Goal: Find specific page/section: Find specific page/section

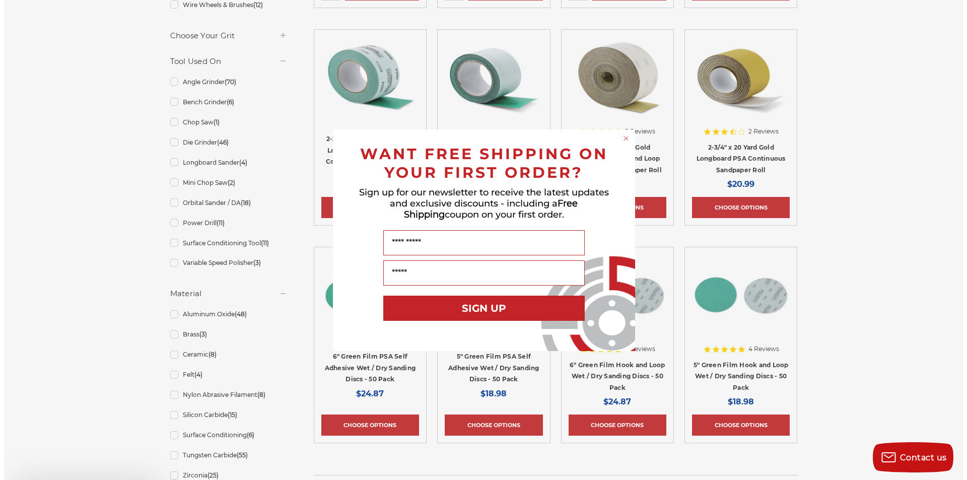
scroll to position [554, 0]
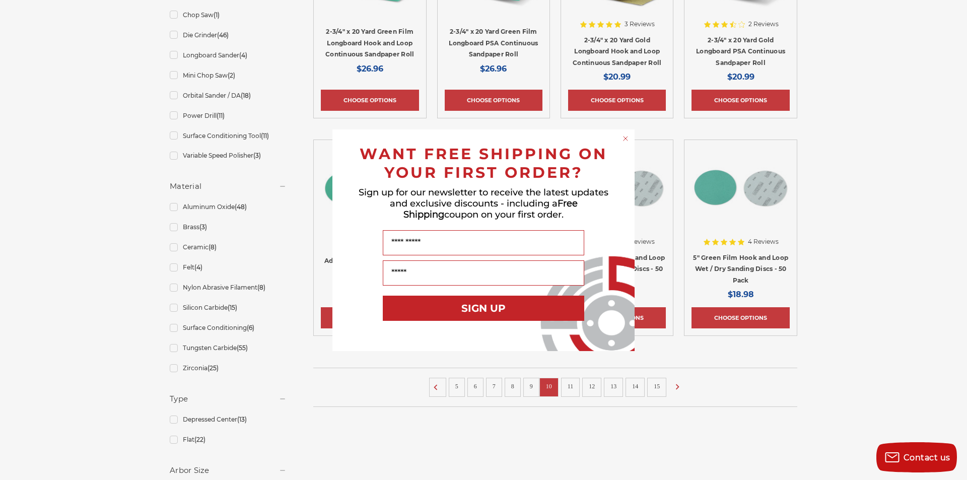
click at [625, 138] on icon "Close dialog" at bounding box center [626, 139] width 4 height 4
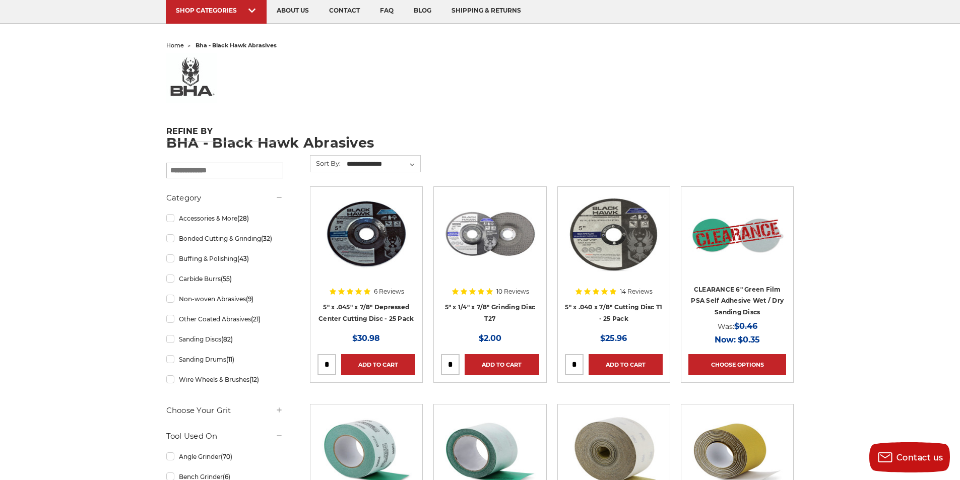
scroll to position [0, 0]
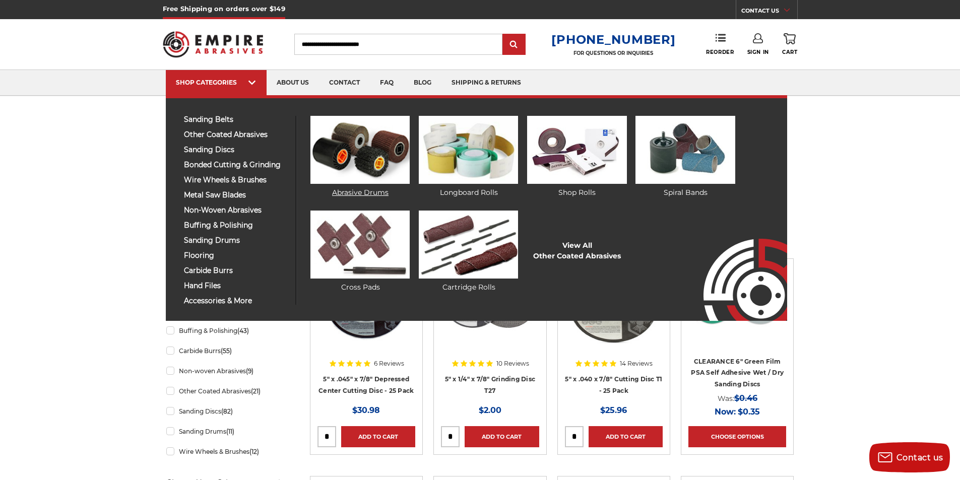
click at [374, 143] on img at bounding box center [359, 150] width 99 height 68
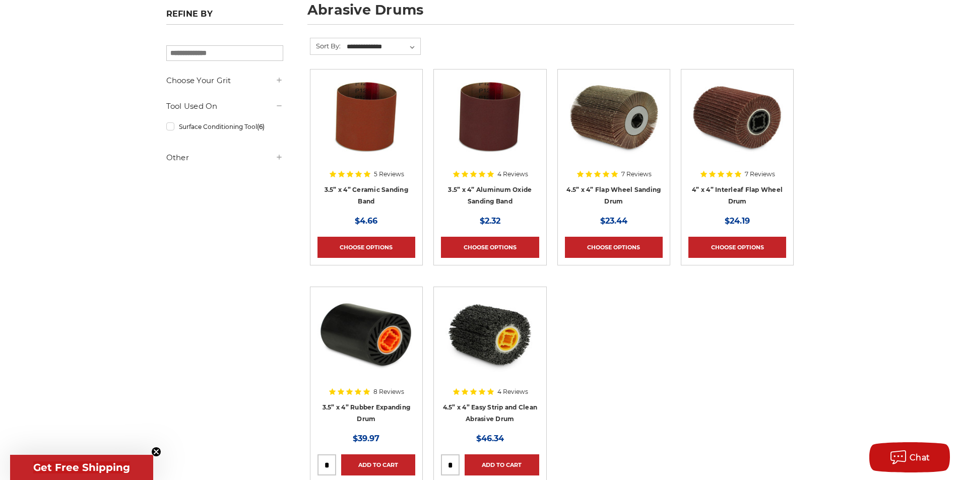
scroll to position [13, 0]
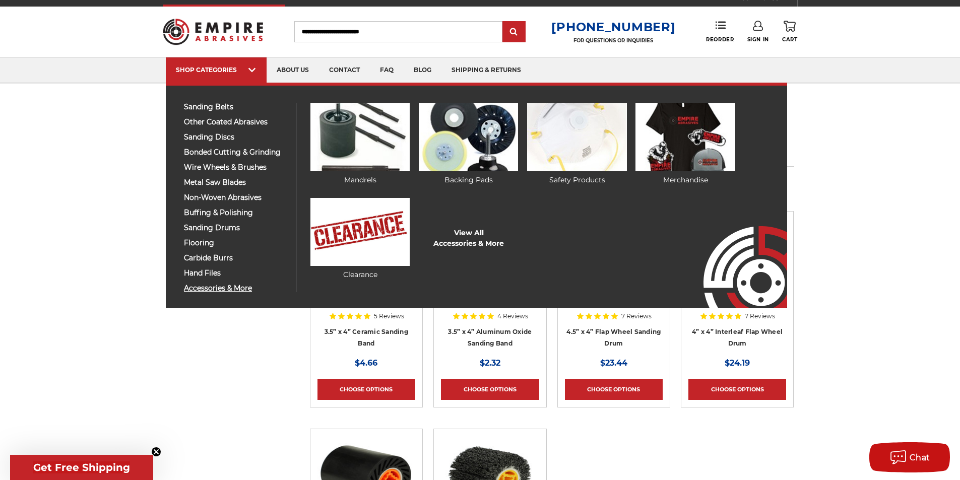
click at [218, 285] on span "accessories & more" at bounding box center [236, 289] width 104 height 8
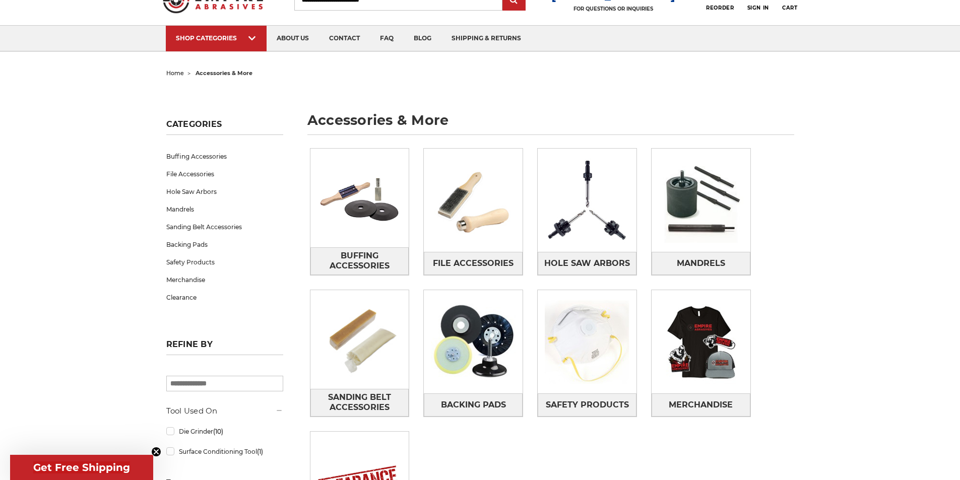
scroll to position [101, 0]
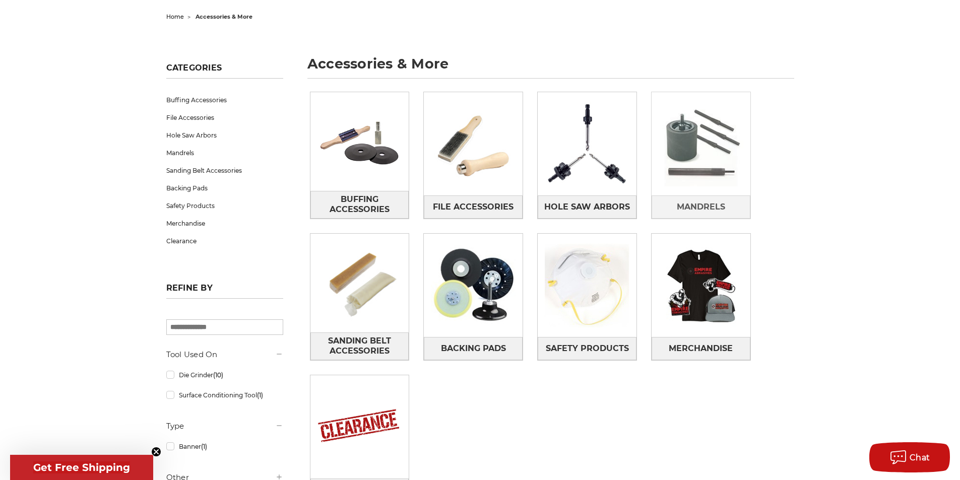
click at [695, 158] on img at bounding box center [700, 144] width 99 height 99
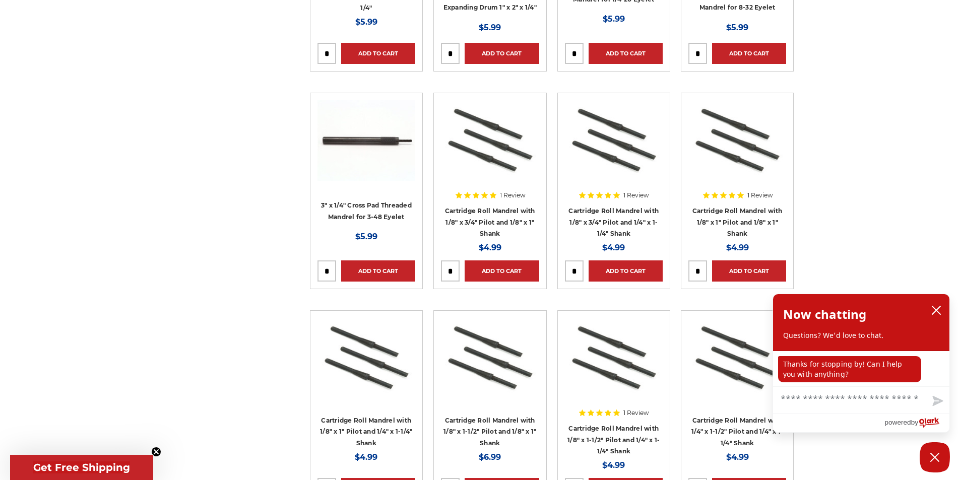
scroll to position [3980, 0]
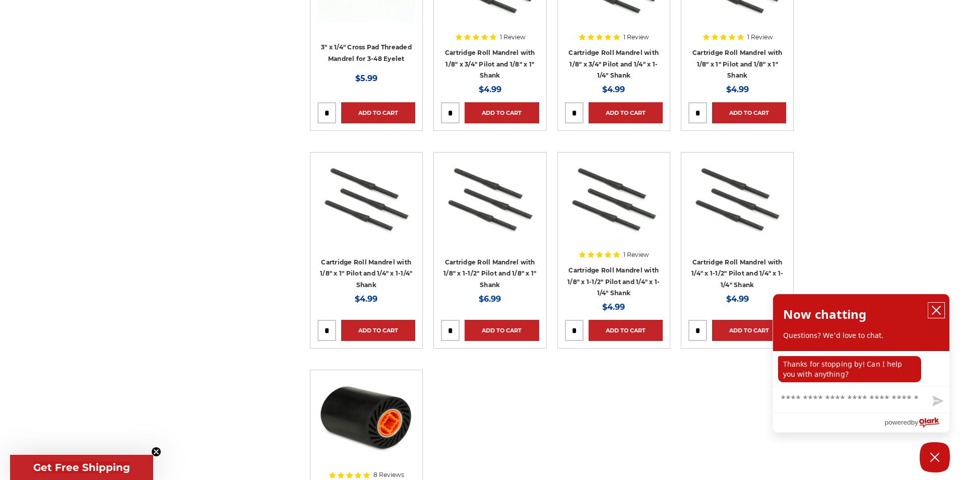
click at [935, 310] on icon "close chatbox" at bounding box center [936, 310] width 8 height 8
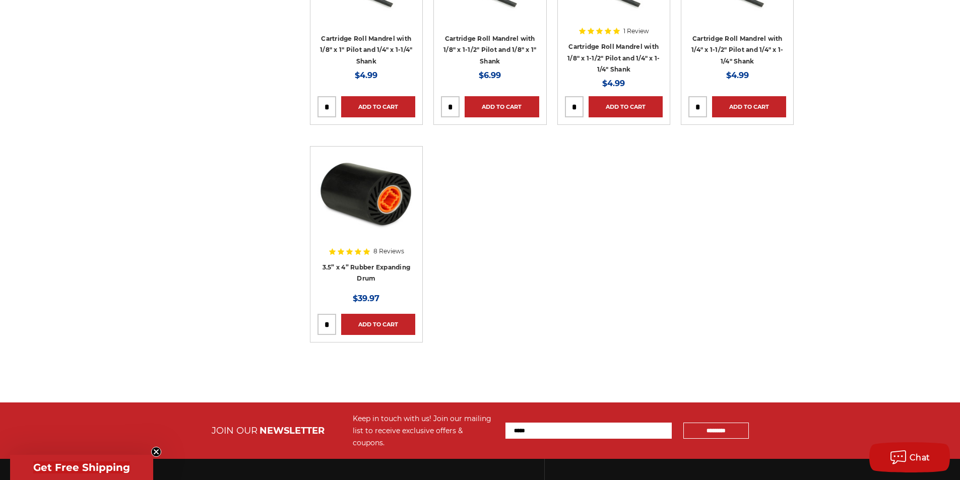
scroll to position [4131, 0]
